Goal: Task Accomplishment & Management: Use online tool/utility

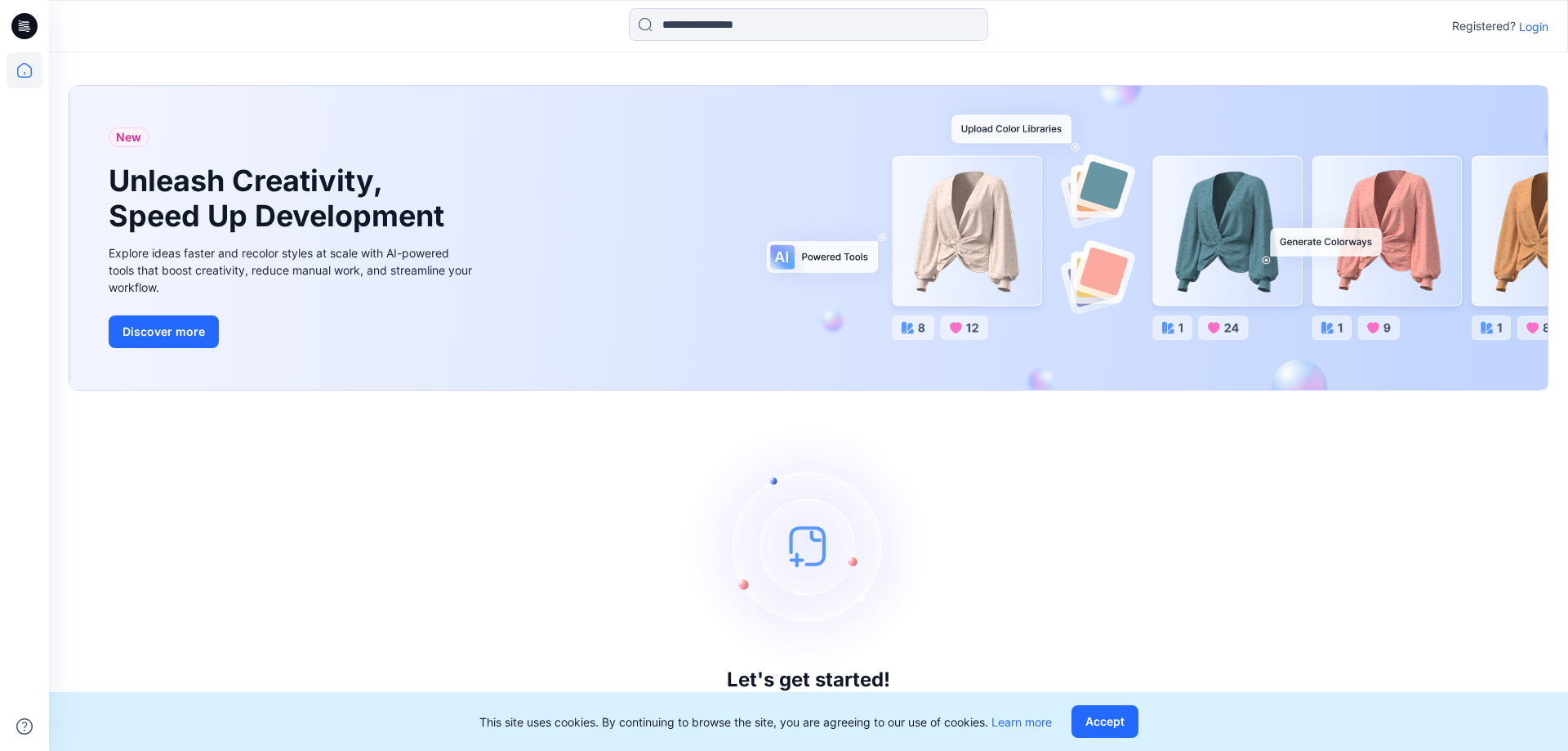
click at [1555, 25] on div "Registered? Login" at bounding box center [808, 27] width 1518 height 36
click at [1547, 27] on p "Login" at bounding box center [1534, 27] width 29 height 17
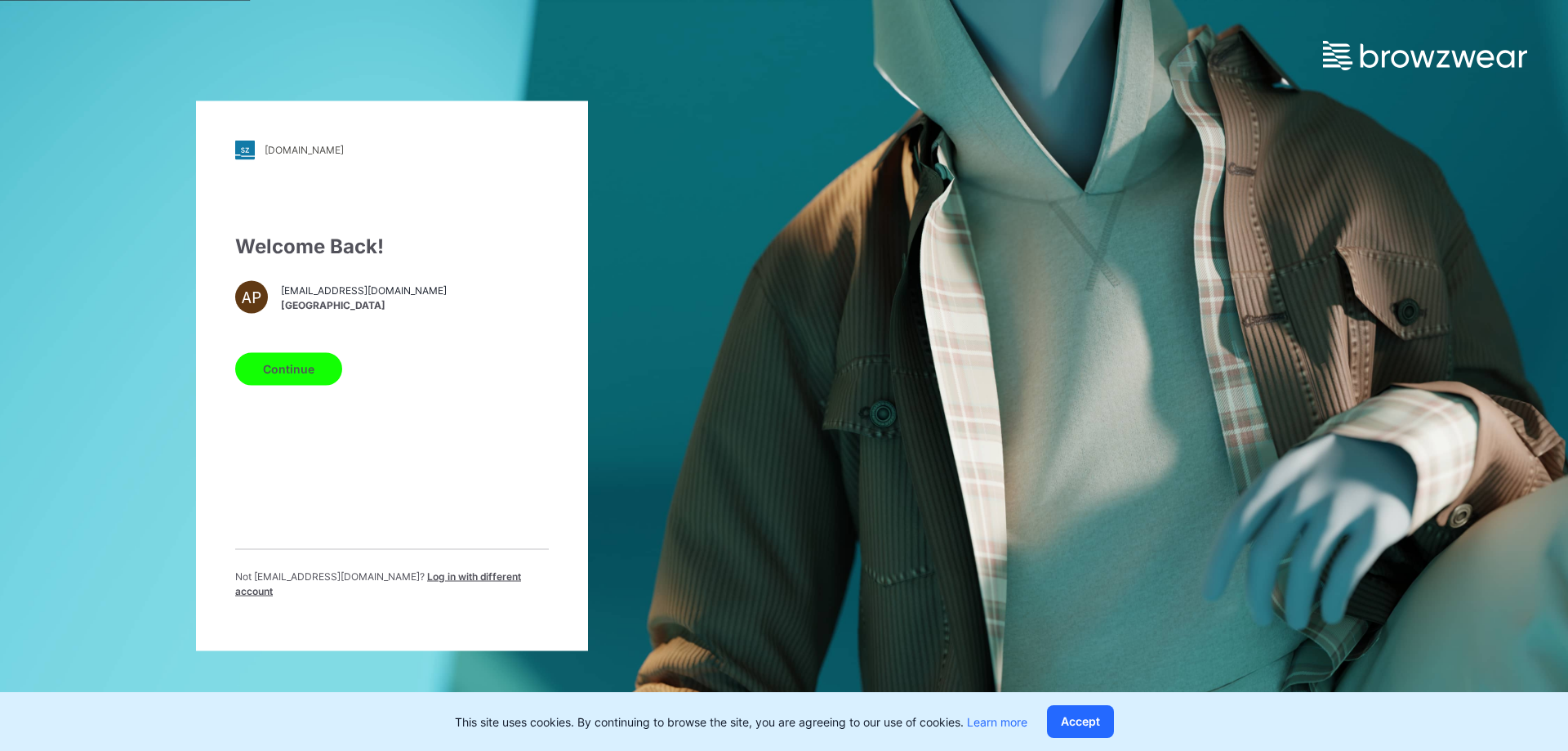
click at [253, 375] on button "Continue" at bounding box center [289, 369] width 107 height 33
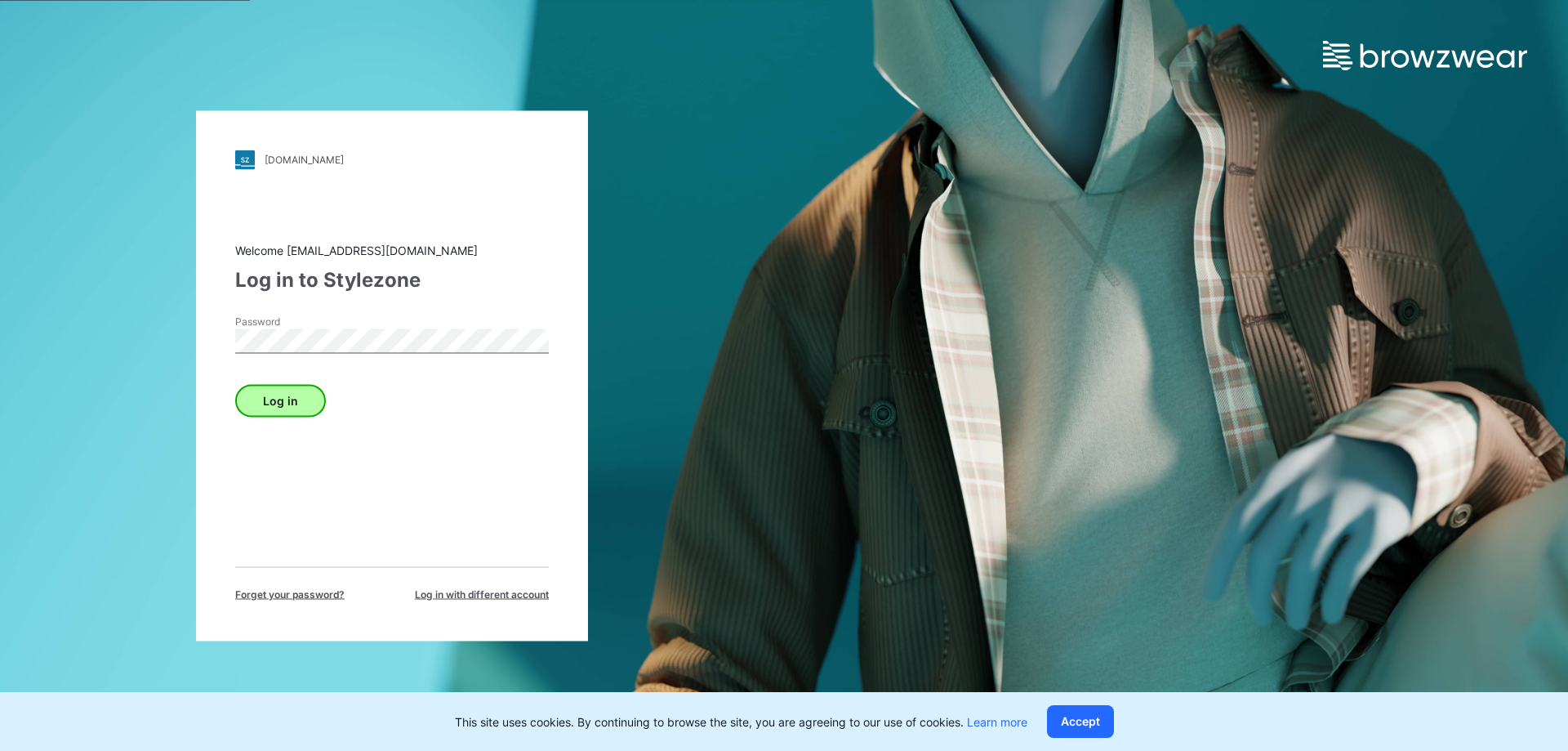
drag, startPoint x: 361, startPoint y: 354, endPoint x: 319, endPoint y: 394, distance: 58.0
click at [346, 382] on div "Log in" at bounding box center [392, 397] width 314 height 39
click at [292, 404] on button "Log in" at bounding box center [281, 400] width 91 height 33
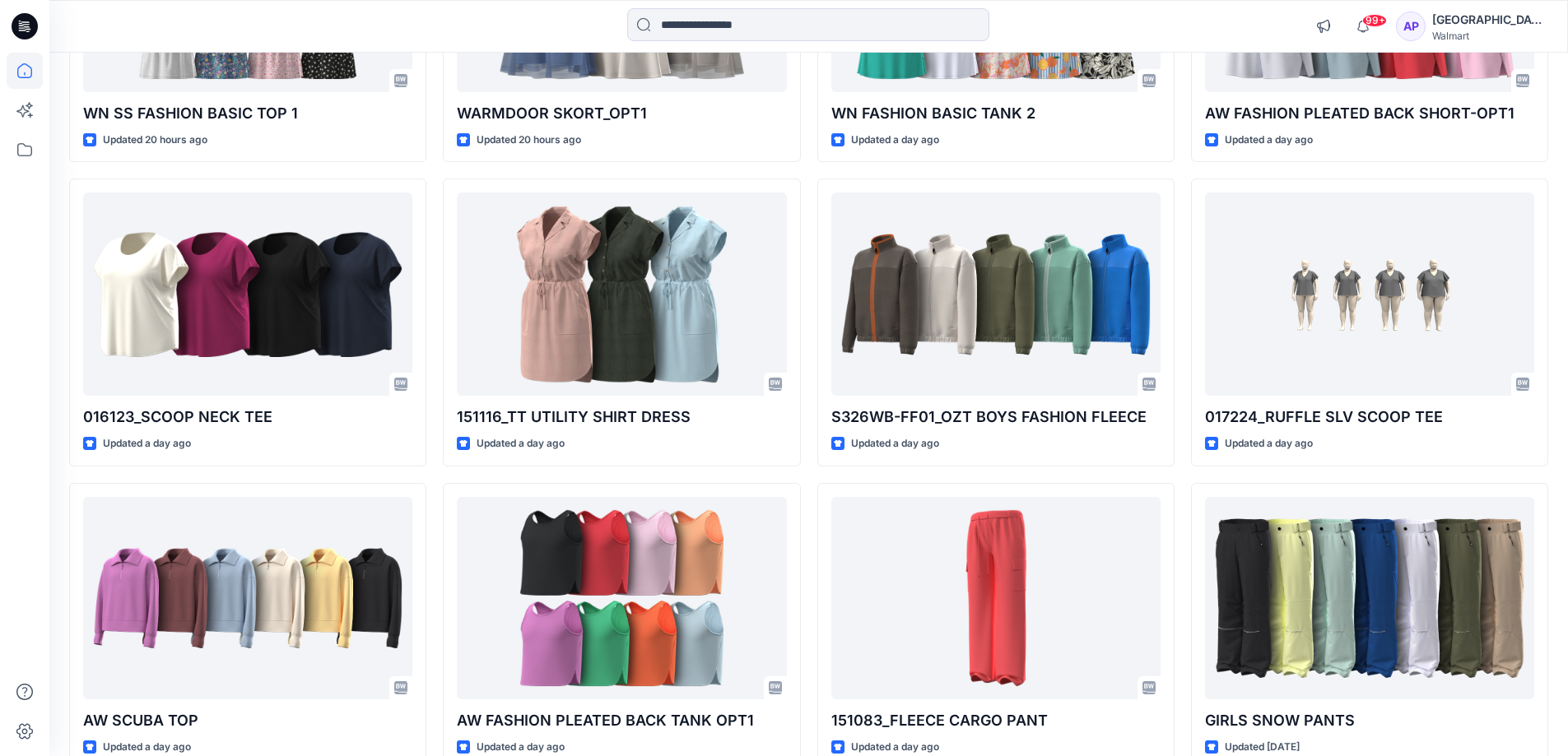
scroll to position [1360, 0]
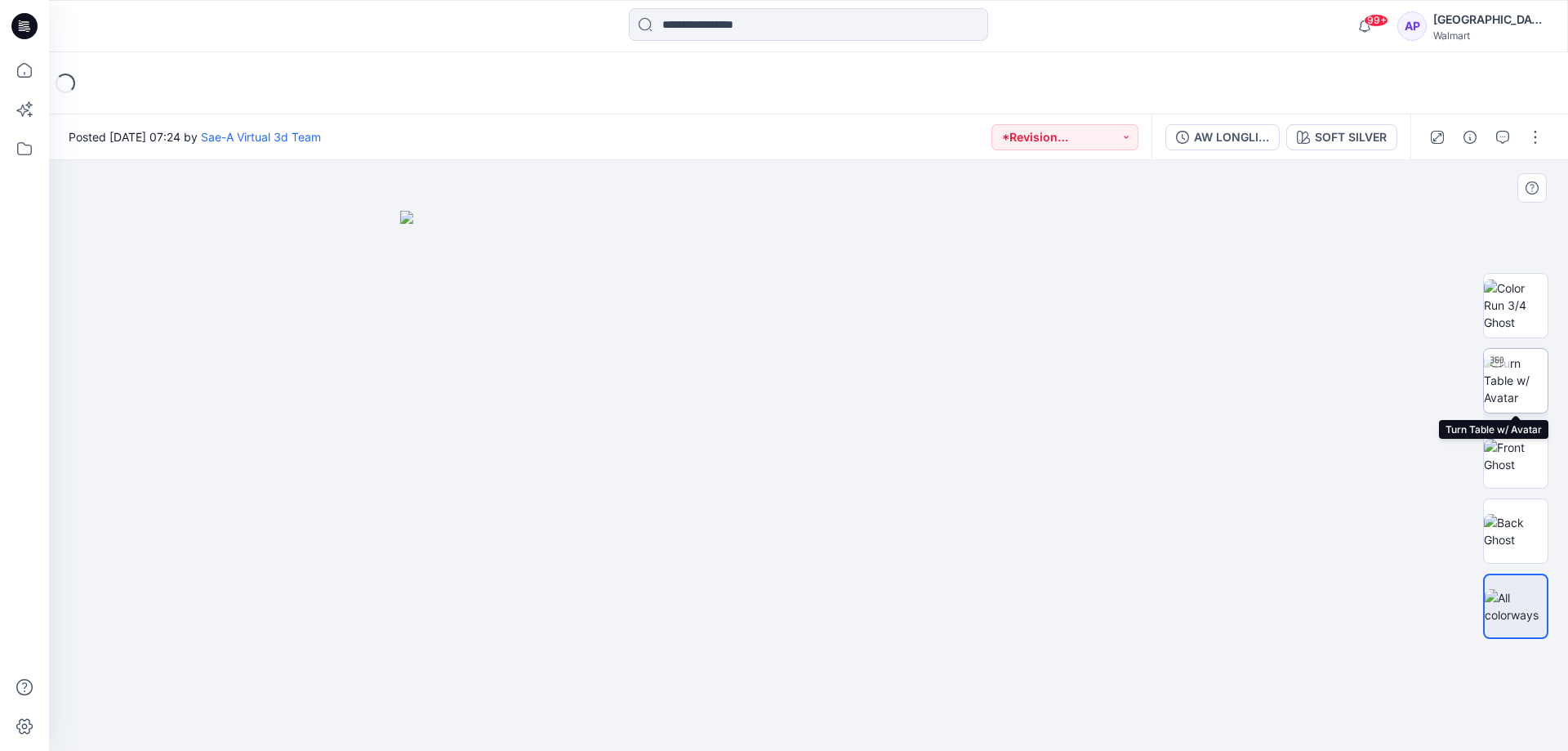
click at [1523, 378] on img at bounding box center [1516, 381] width 63 height 51
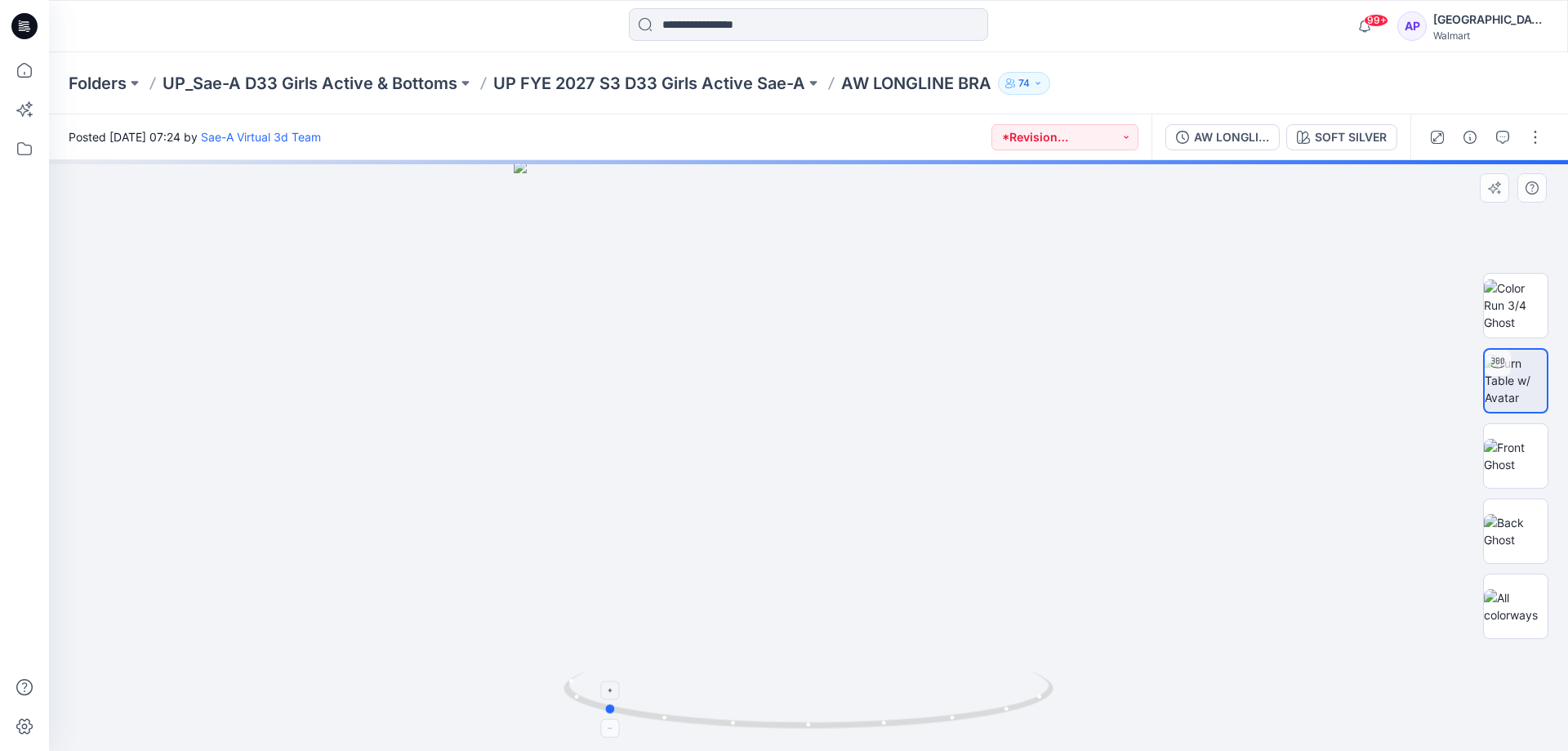
drag, startPoint x: 1032, startPoint y: 700, endPoint x: 835, endPoint y: 705, distance: 197.1
click at [831, 708] on icon at bounding box center [811, 702] width 494 height 61
click at [1490, 131] on div at bounding box center [1486, 136] width 151 height 45
click at [1497, 129] on button "button" at bounding box center [1503, 137] width 27 height 27
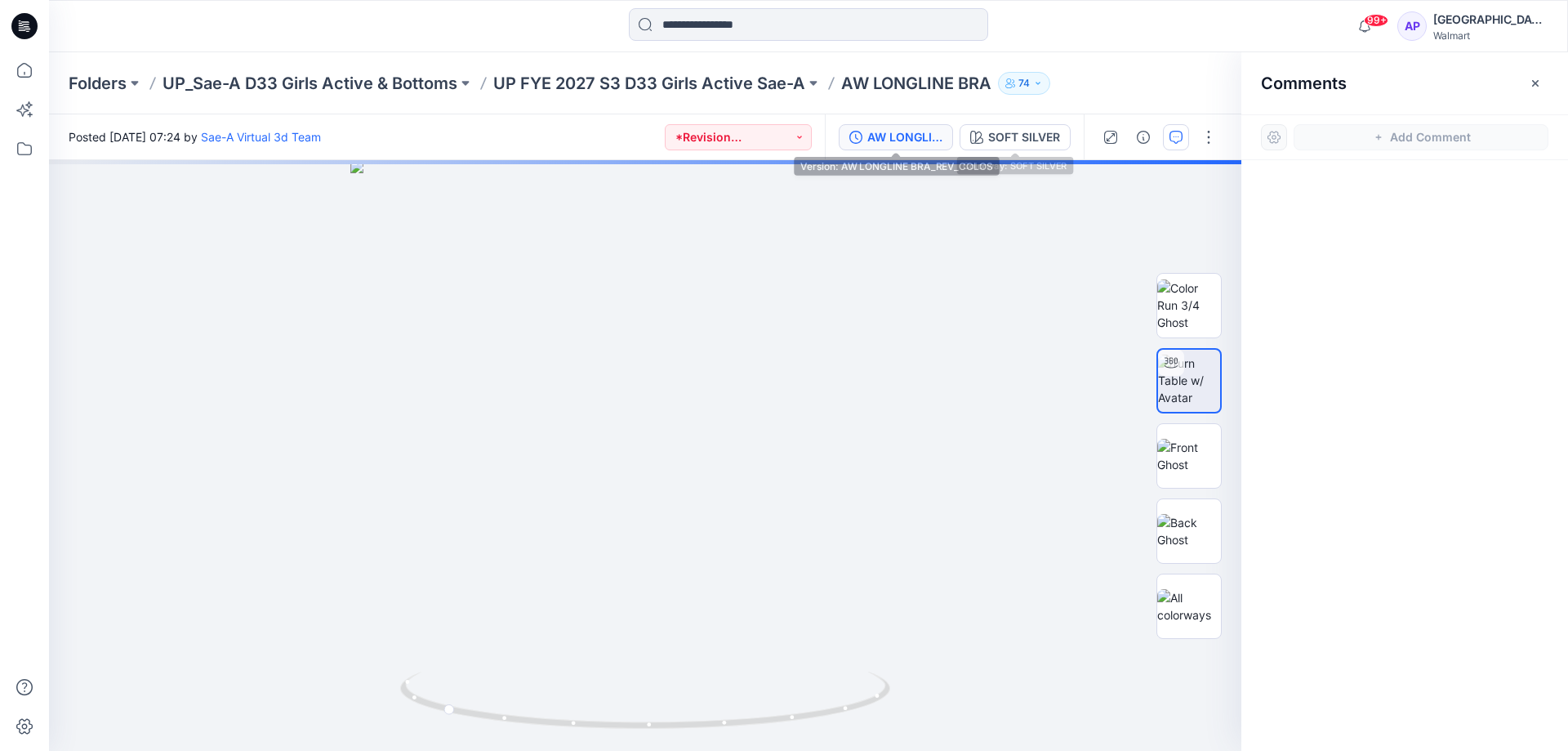
click at [930, 131] on div "AW LONGLINE BRA_REV_COLOS" at bounding box center [905, 137] width 75 height 18
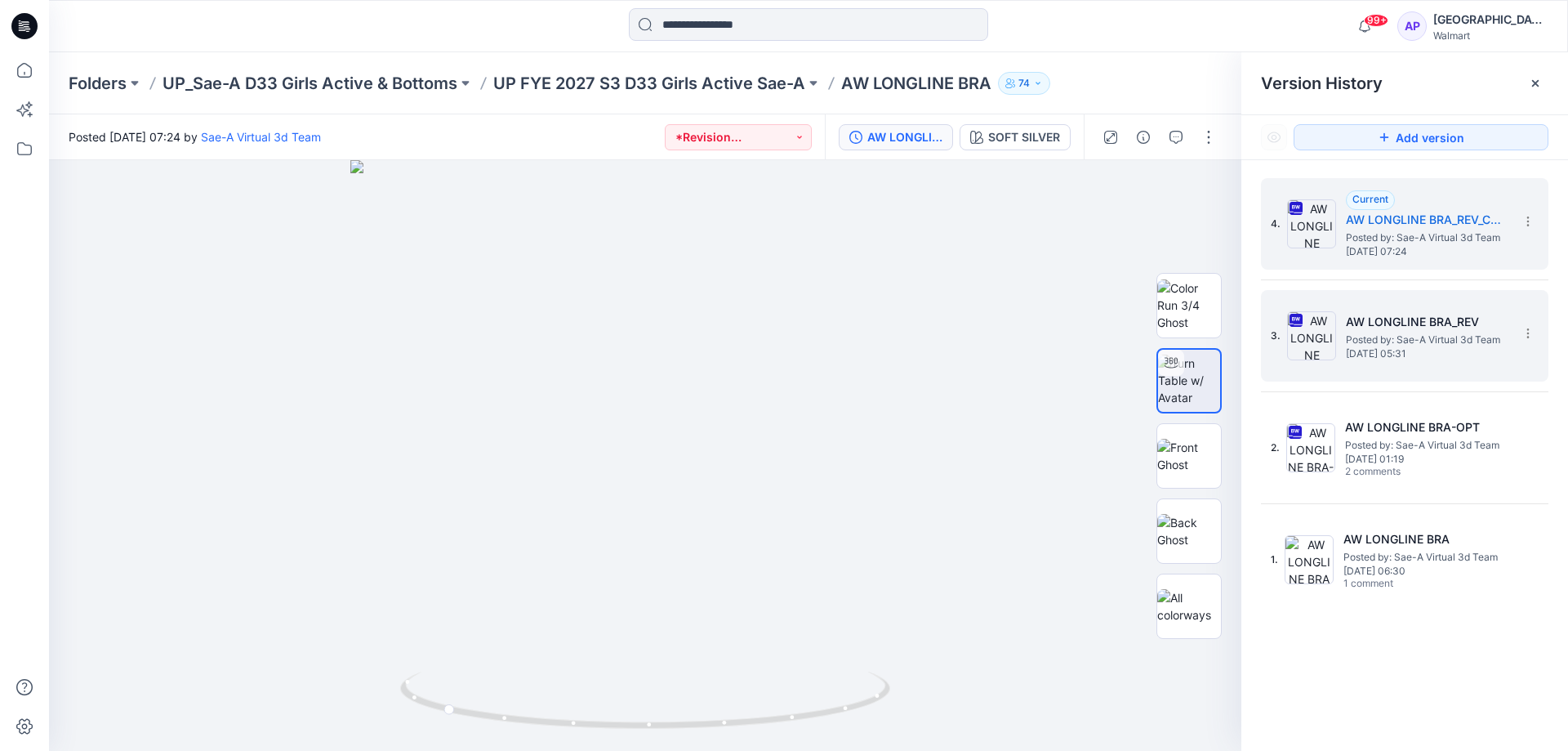
click at [1442, 296] on div "3. AW LONGLINE BRA_REV Posted by: Sae-A Virtual 3d Team [DATE] 05:31" at bounding box center [1405, 335] width 288 height 92
click at [1421, 333] on span "Posted by: Sae-A Virtual 3d Team" at bounding box center [1427, 339] width 164 height 16
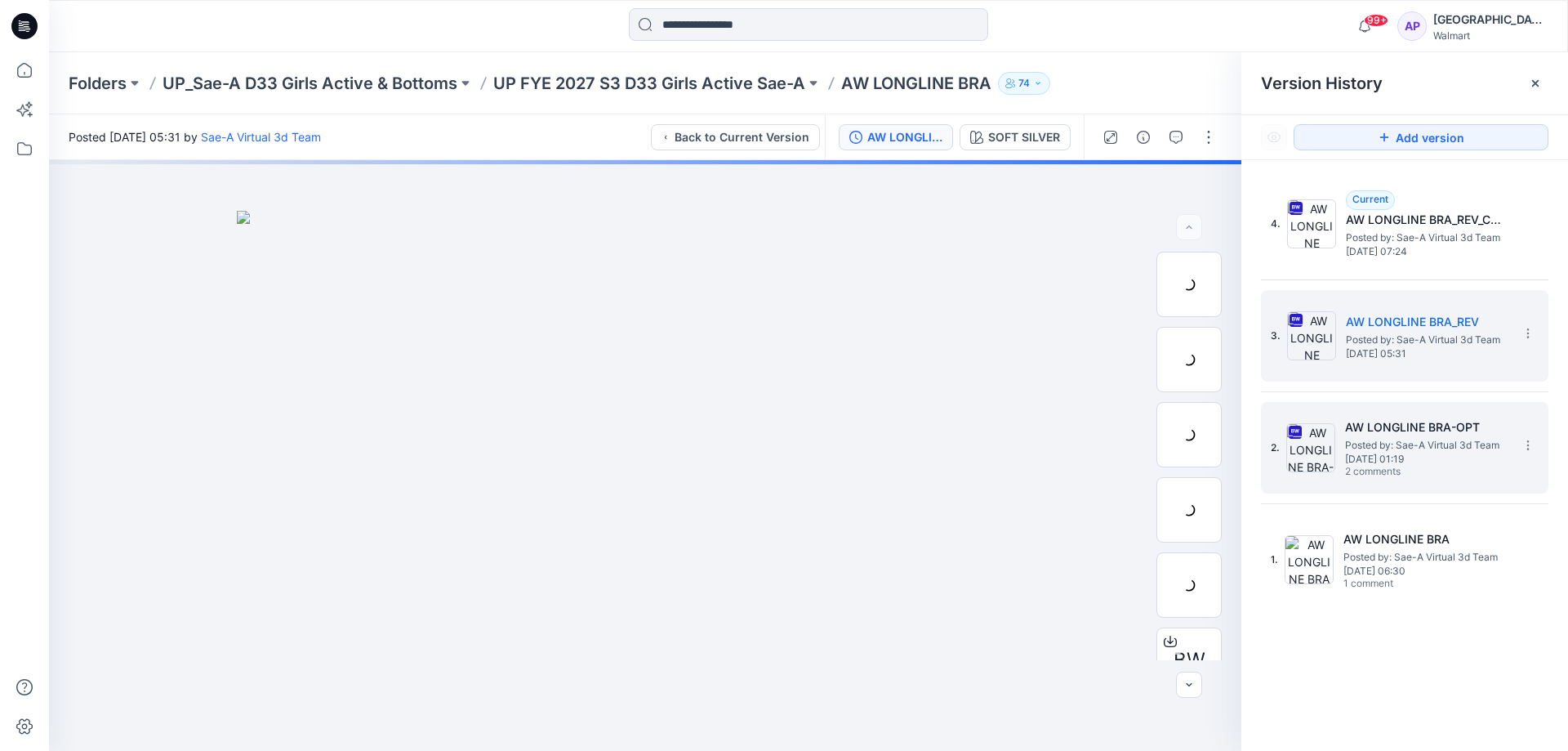
click at [1427, 452] on span "Posted by: Sae-A Virtual 3d Team" at bounding box center [1427, 445] width 164 height 16
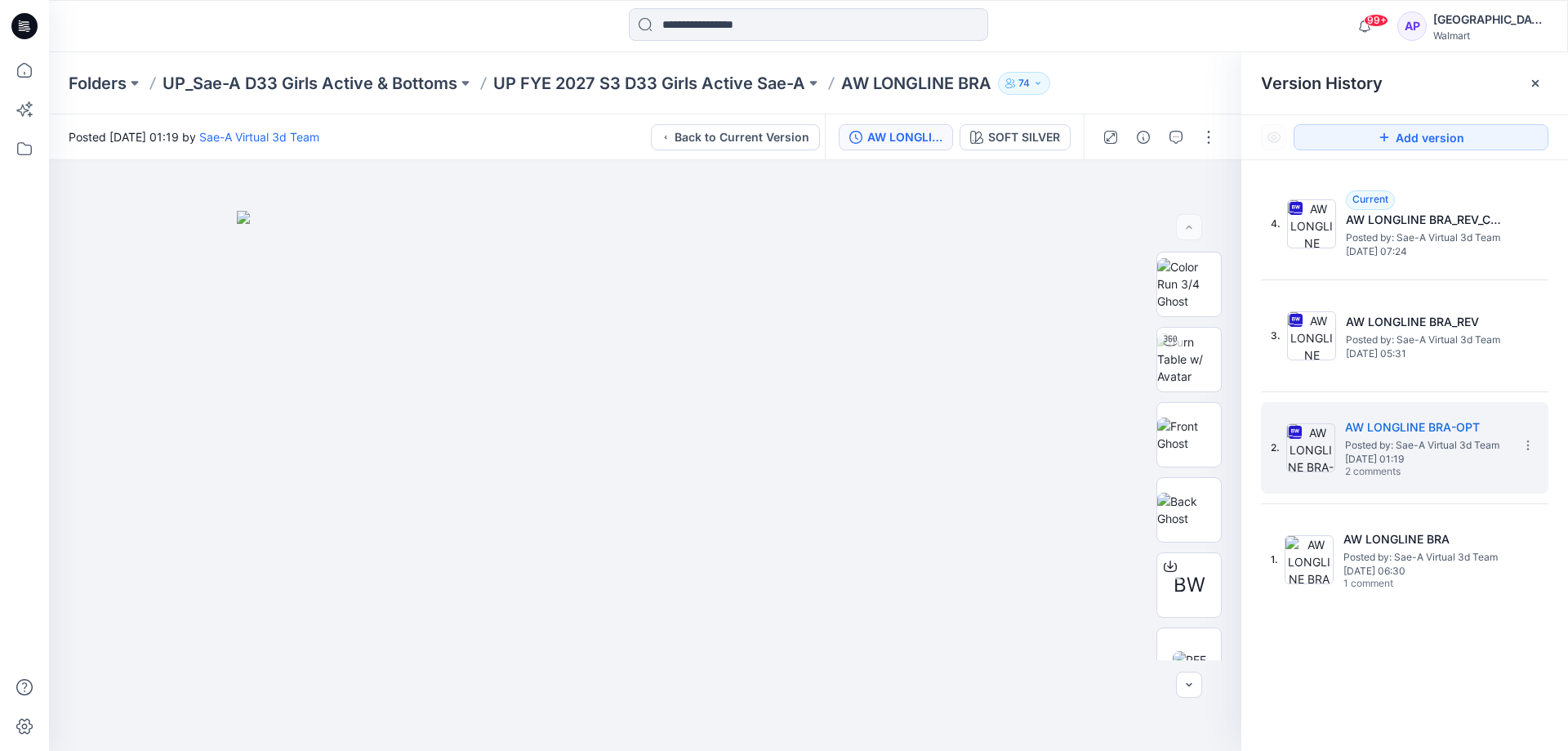
click at [1162, 130] on div at bounding box center [1159, 136] width 151 height 45
click at [1165, 130] on button "button" at bounding box center [1176, 137] width 27 height 27
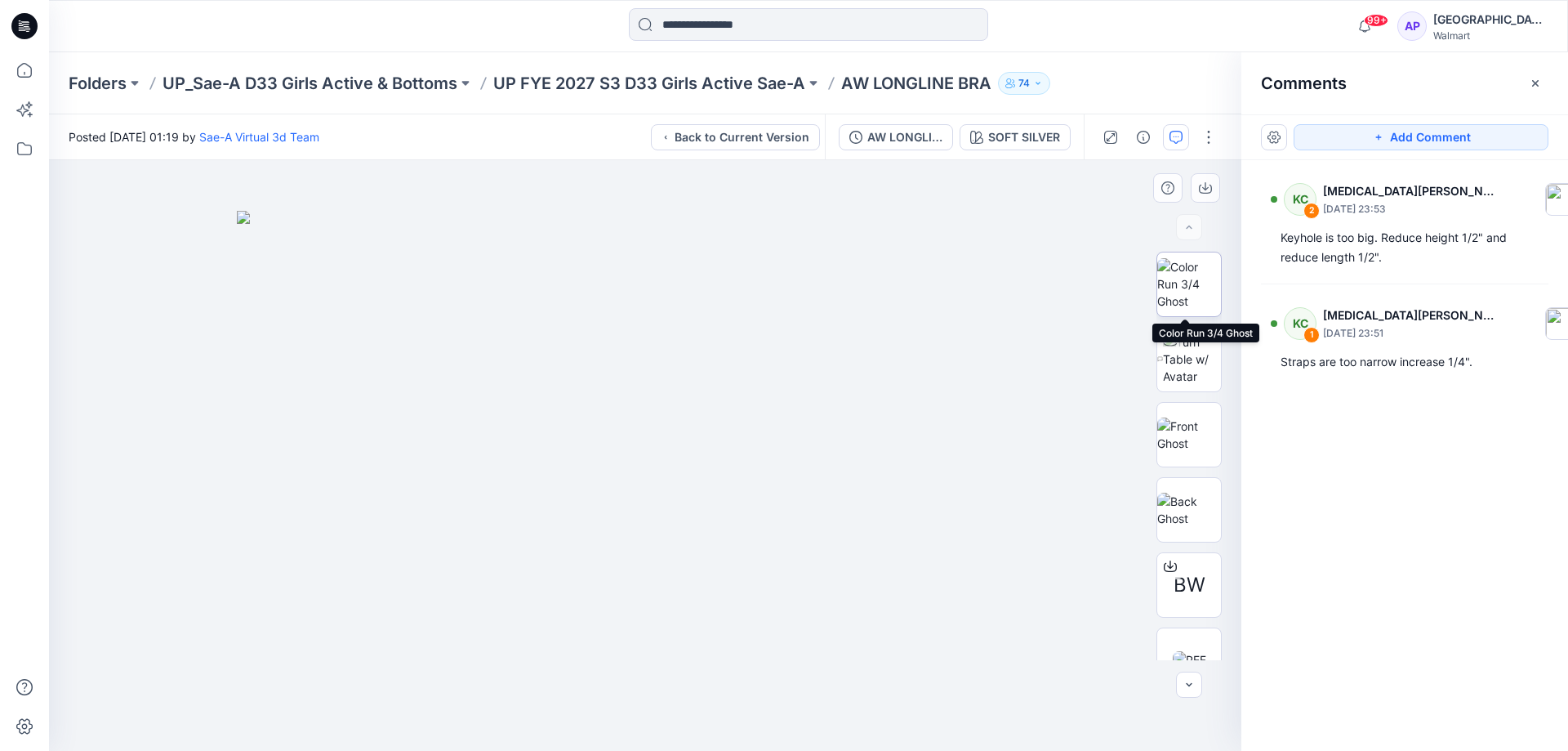
click at [1186, 301] on img at bounding box center [1189, 284] width 63 height 51
drag, startPoint x: 1193, startPoint y: 359, endPoint x: 1040, endPoint y: 616, distance: 299.1
click at [1193, 360] on img at bounding box center [1193, 359] width 58 height 51
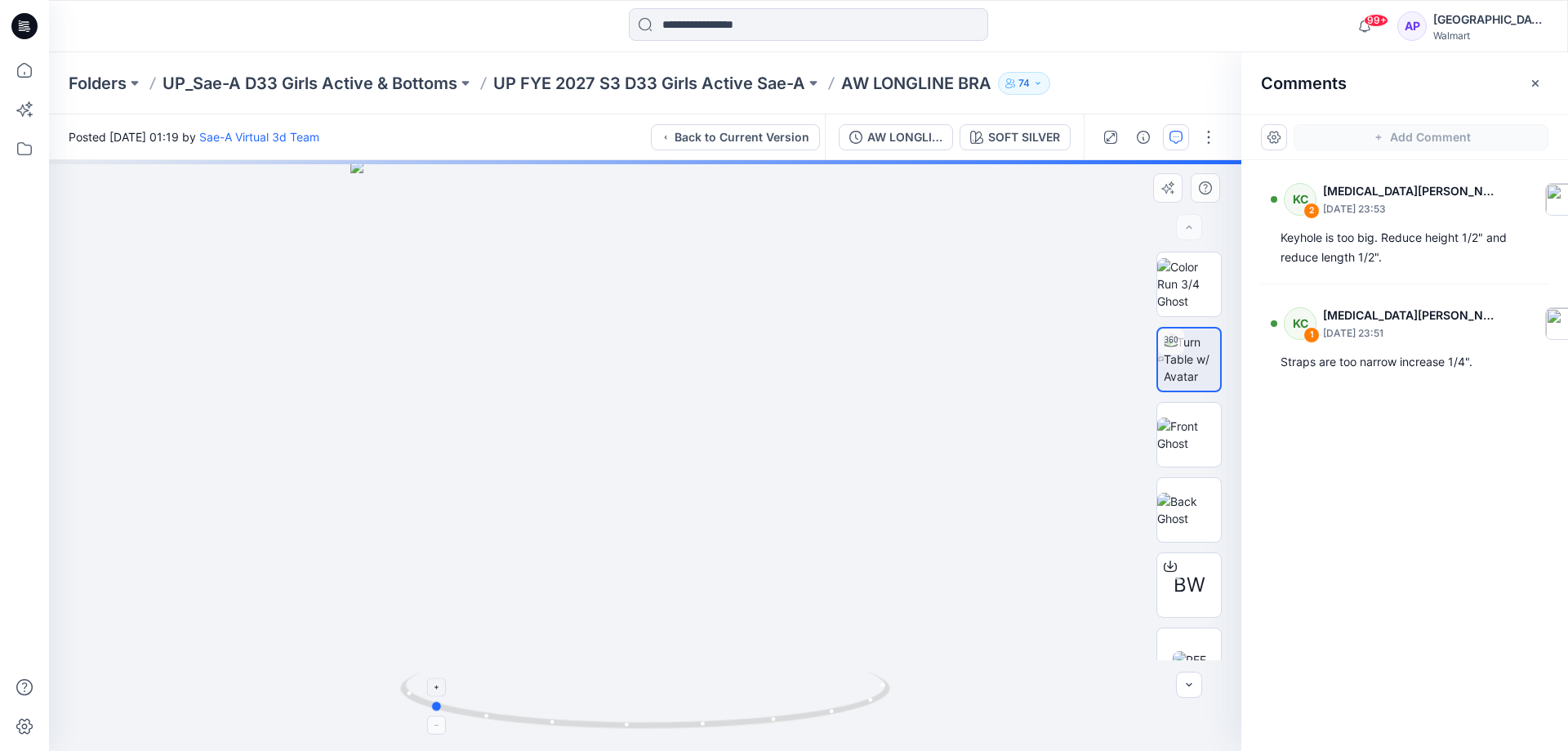
drag, startPoint x: 872, startPoint y: 715, endPoint x: 658, endPoint y: 706, distance: 214.2
click at [658, 706] on icon at bounding box center [647, 702] width 494 height 61
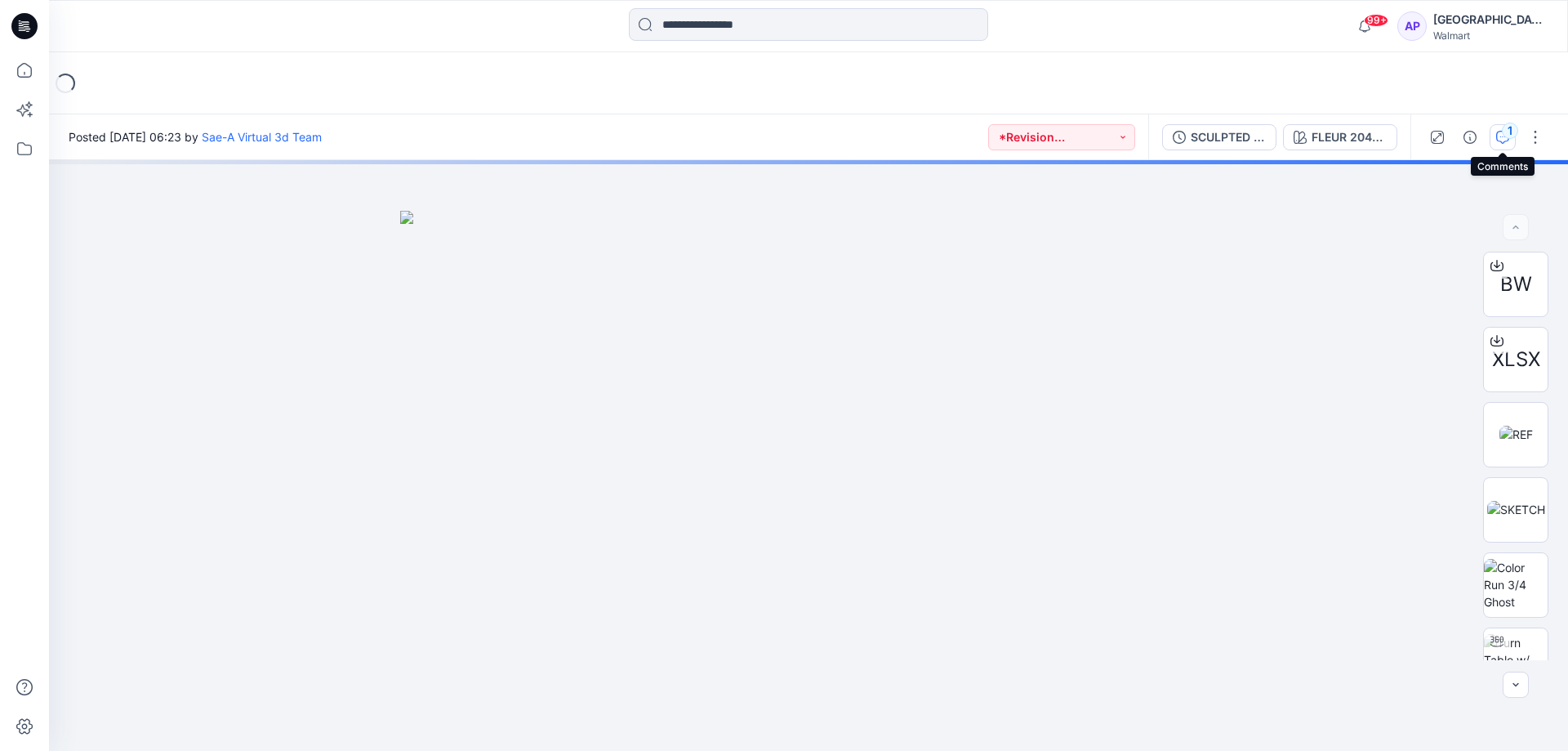
click at [1508, 137] on div "1" at bounding box center [1510, 130] width 16 height 16
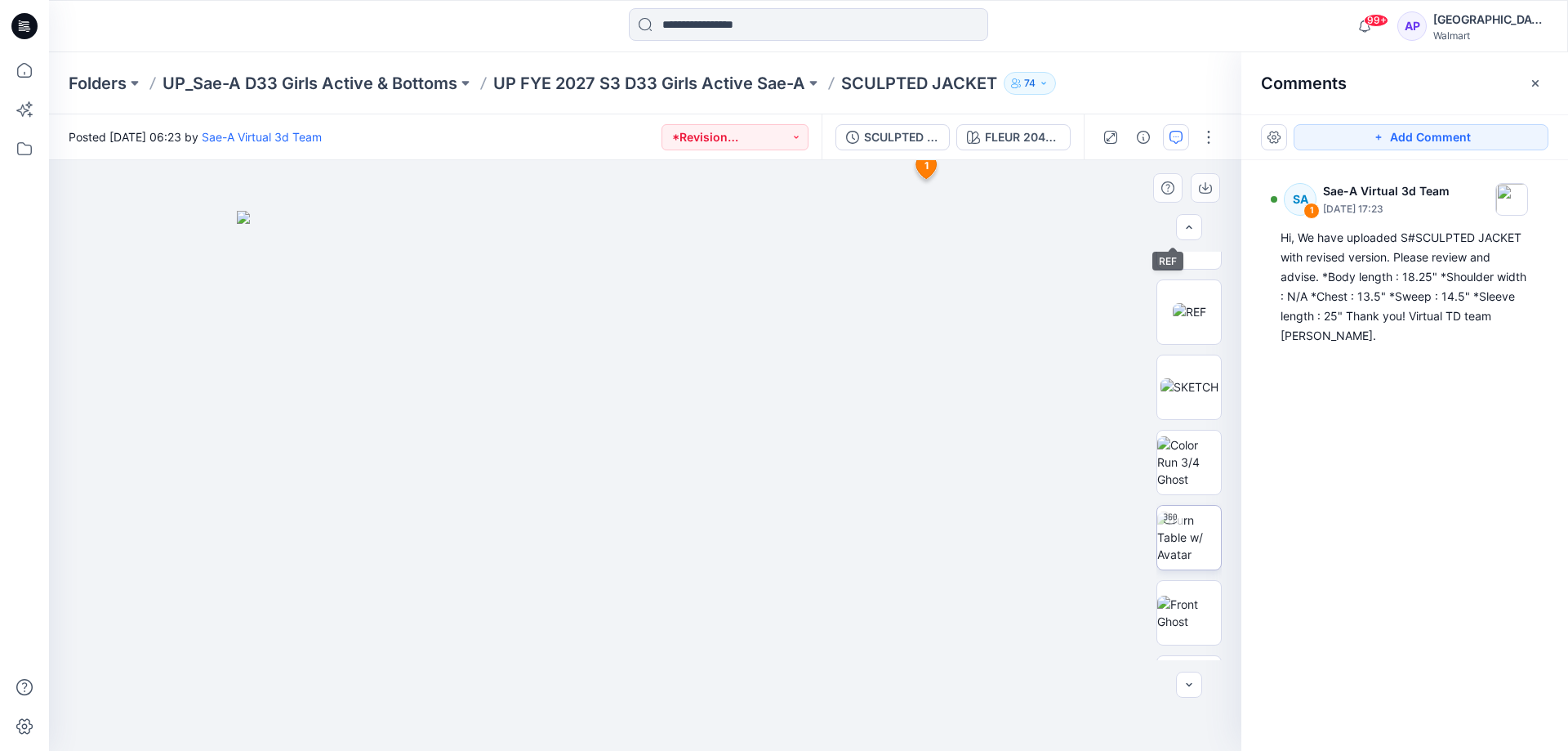
scroll to position [245, 0]
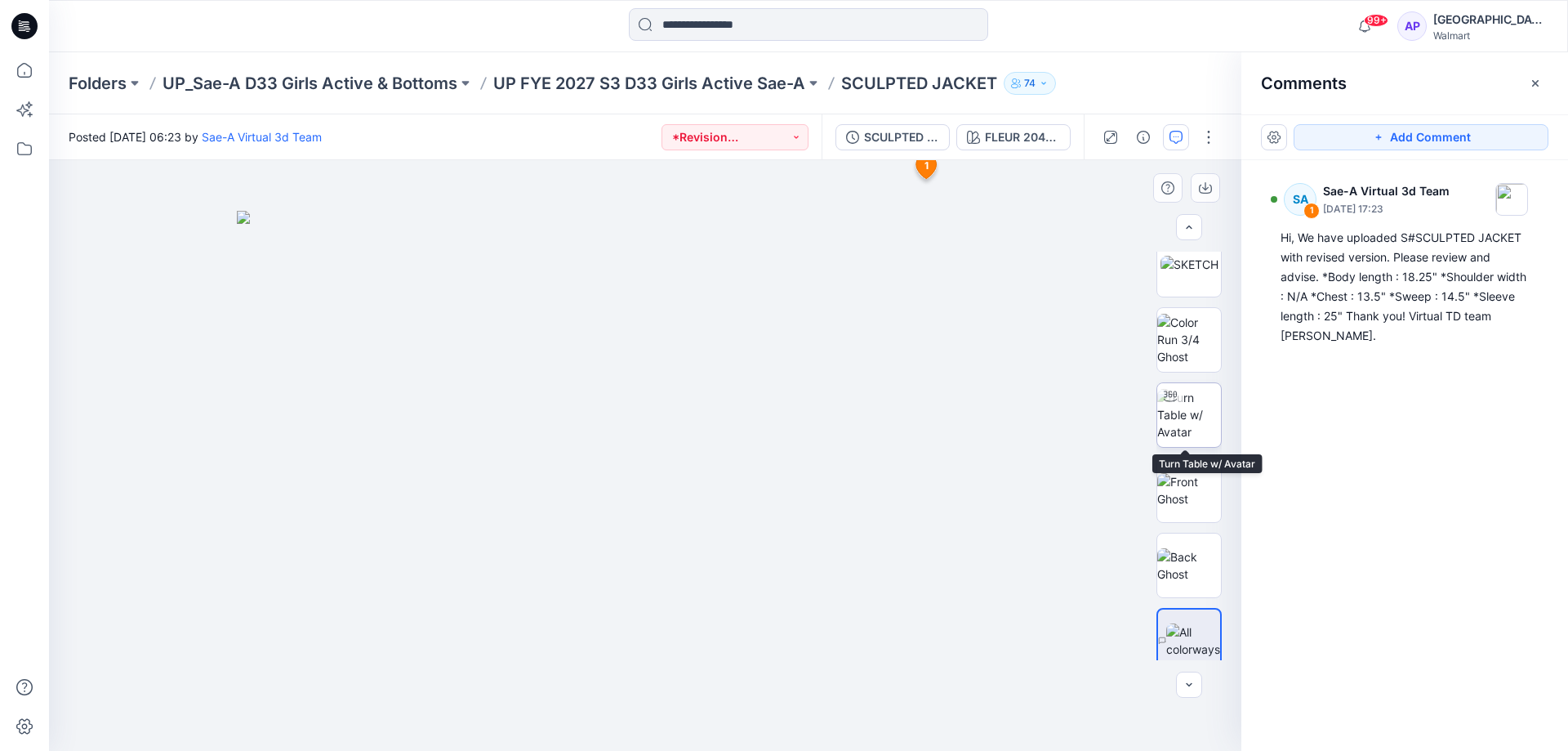
click at [1209, 426] on img at bounding box center [1189, 415] width 63 height 51
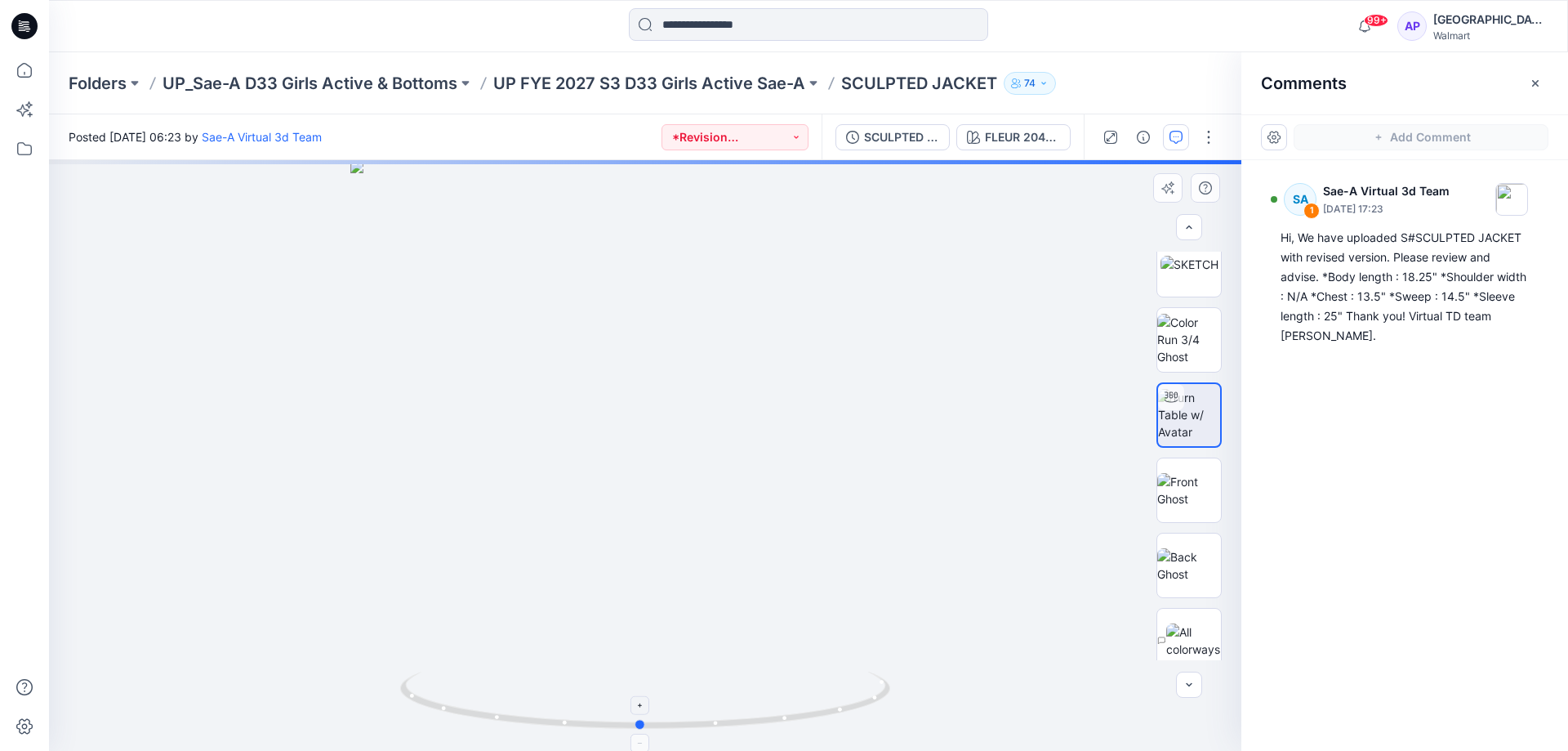
drag, startPoint x: 786, startPoint y: 730, endPoint x: 783, endPoint y: 701, distance: 29.2
click at [783, 701] on icon at bounding box center [647, 702] width 494 height 61
